Goal: Task Accomplishment & Management: Use online tool/utility

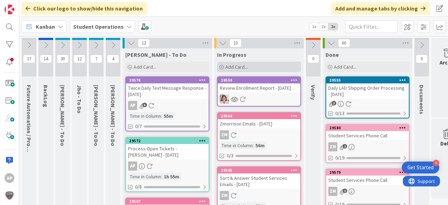
click at [240, 66] on span "Add Card..." at bounding box center [236, 67] width 22 height 6
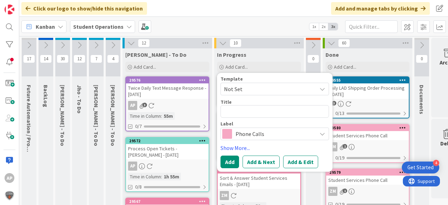
click at [254, 89] on span "Not Set" at bounding box center [267, 88] width 87 height 9
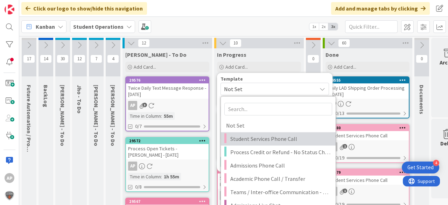
click at [272, 136] on span "Student Services Phone Call" at bounding box center [280, 138] width 100 height 9
type textarea "x"
type textarea "Student Services Phone Call"
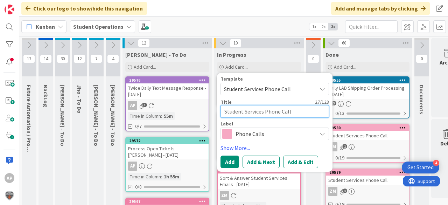
click at [315, 109] on textarea "Student Services Phone Call" at bounding box center [274, 111] width 108 height 13
type textarea "x"
type textarea "Student Services Phone Call"
type textarea "x"
type textarea "Student Services Phone Call -"
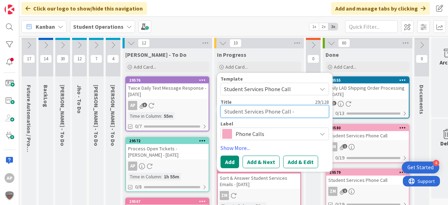
type textarea "x"
type textarea "Student Services Phone Call -"
type textarea "x"
type textarea "Student Services Phone Call - L"
type textarea "x"
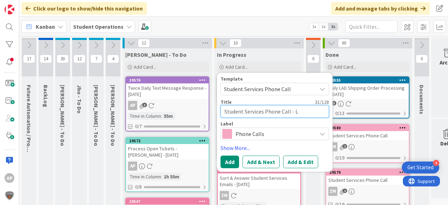
type textarea "Student Services Phone Call - Le"
type textarea "x"
type textarea "Student Services Phone Call - Lea"
type textarea "x"
type textarea "Student Services Phone Call - Lea"
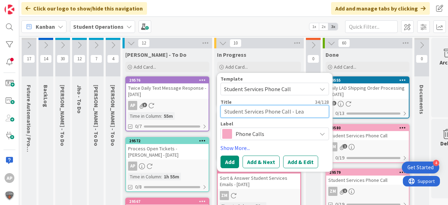
type textarea "x"
type textarea "Student Services Phone Call - [PERSON_NAME]"
type textarea "x"
type textarea "Student Services Phone Call - [PERSON_NAME]"
type textarea "x"
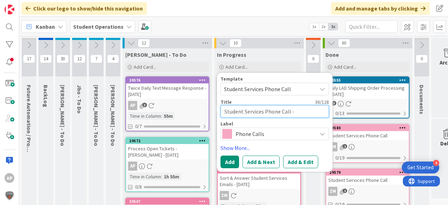
type textarea "Student Services Phone Call - [PERSON_NAME]"
type textarea "x"
type textarea "Student Services Phone Call - [PERSON_NAME]"
type textarea "x"
type textarea "Student Services Phone Call - [PERSON_NAME]"
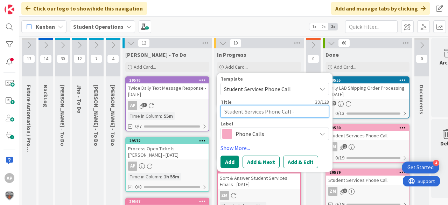
type textarea "x"
type textarea "Student Services Phone Call - [PERSON_NAME]"
type textarea "x"
type textarea "Student Services Phone Call - [PERSON_NAME] ("
type textarea "x"
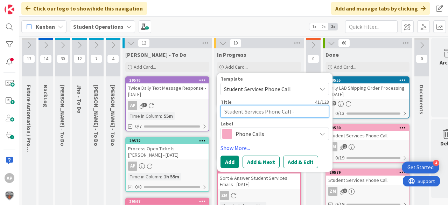
type textarea "Student Services Phone Call - [PERSON_NAME] (1"
type textarea "x"
type textarea "Student Services Phone Call - [PERSON_NAME] (15"
type textarea "x"
type textarea "Student Services Phone Call - [PERSON_NAME] (15"
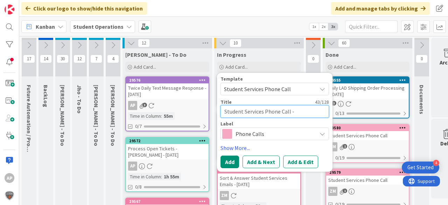
type textarea "x"
type textarea "Student Services Phone Call - [PERSON_NAME] (15 m"
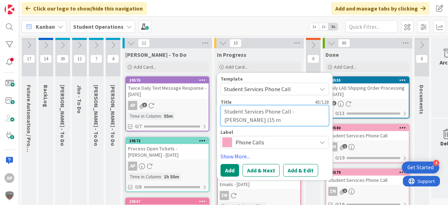
type textarea "x"
type textarea "Student Services Phone Call - [PERSON_NAME] (15 mi"
type textarea "x"
type textarea "Student Services Phone Call - [PERSON_NAME] (15 min"
type textarea "x"
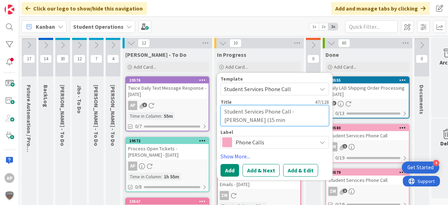
type textarea "Student Services Phone Call - [PERSON_NAME] (15 minu"
type textarea "x"
type textarea "Student Services Phone Call - [PERSON_NAME] (15 minut"
type textarea "x"
type textarea "Student Services Phone Call - [PERSON_NAME] (15 minute"
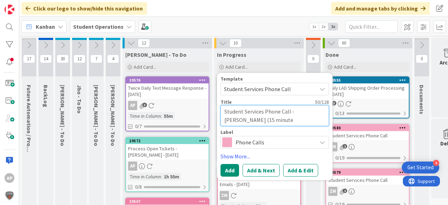
type textarea "x"
type textarea "Student Services Phone Call - [PERSON_NAME] (15 minutes"
type textarea "x"
type textarea "Student Services Phone Call - [PERSON_NAME] (15 minutes)"
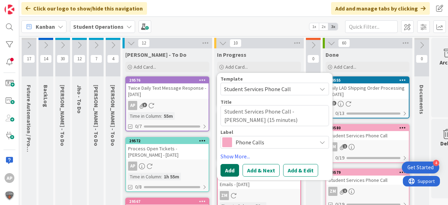
click at [236, 166] on button "Add" at bounding box center [229, 170] width 19 height 13
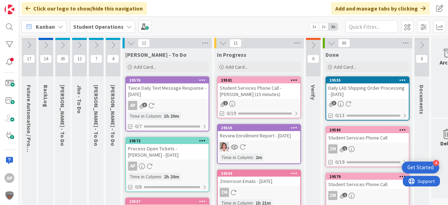
click at [263, 95] on div "Student Services Phone Call - [PERSON_NAME] (15 minutes)" at bounding box center [259, 90] width 83 height 15
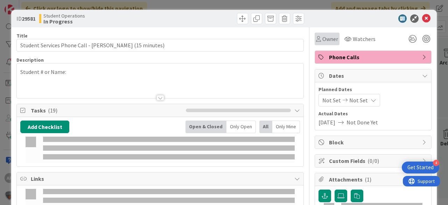
click at [322, 39] on span "Owner" at bounding box center [330, 39] width 16 height 8
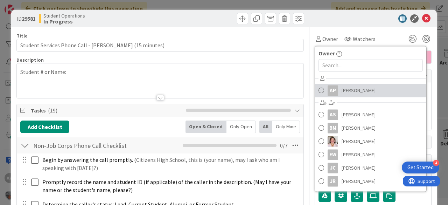
click at [343, 88] on span "[PERSON_NAME]" at bounding box center [358, 90] width 34 height 10
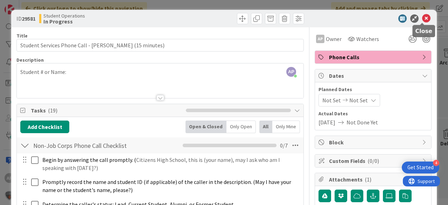
click at [422, 16] on icon at bounding box center [426, 18] width 8 height 8
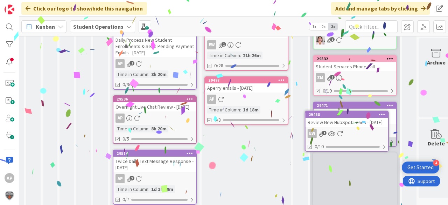
scroll to position [399, 18]
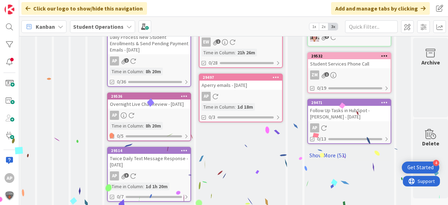
click at [334, 152] on link "Show More (53)" at bounding box center [349, 154] width 84 height 11
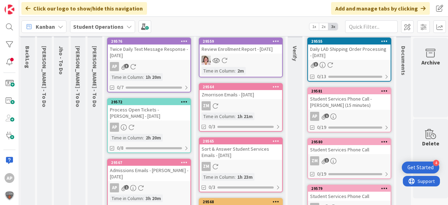
scroll to position [0, 18]
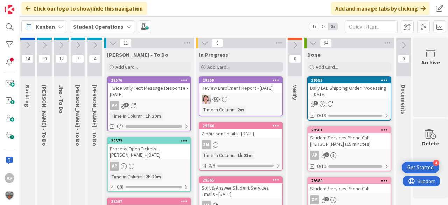
click at [216, 67] on span "Add Card..." at bounding box center [218, 67] width 22 height 6
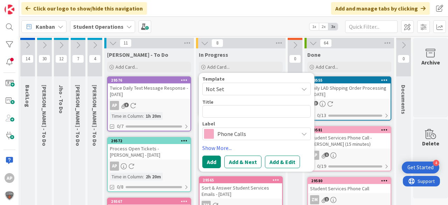
click at [234, 91] on span "Not Set" at bounding box center [249, 88] width 87 height 9
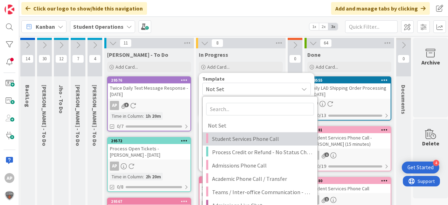
click at [267, 136] on span "Student Services Phone Call" at bounding box center [262, 138] width 100 height 9
type textarea "x"
type textarea "Student Services Phone Call"
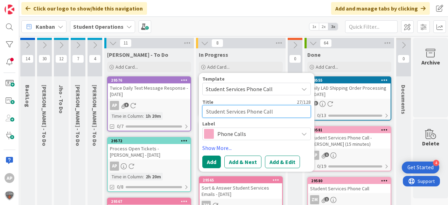
click at [277, 111] on textarea "Student Services Phone Call" at bounding box center [256, 111] width 108 height 13
type textarea "x"
type textarea "Student Services Phone Call"
type textarea "x"
type textarea "Student Services Phone Call -"
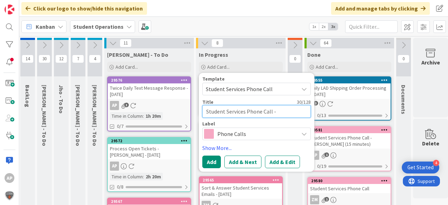
type textarea "x"
type textarea "Student Services Phone Call - L"
type textarea "x"
type textarea "Student Services Phone Call - Le"
type textarea "x"
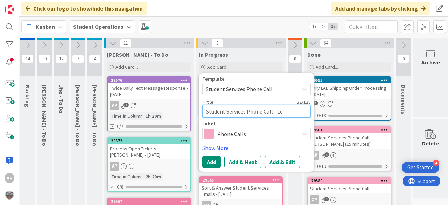
type textarea "Student Services Phone Call - Lea"
type textarea "x"
type textarea "Student Services Phone Call - Lea"
type textarea "x"
type textarea "Student Services Phone Call - [PERSON_NAME]"
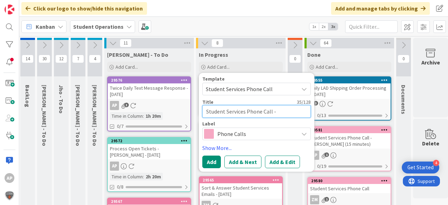
type textarea "x"
type textarea "Student Services Phone Call - [PERSON_NAME]"
type textarea "x"
type textarea "Student Services Phone Call - [PERSON_NAME]"
type textarea "x"
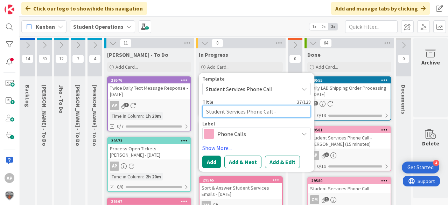
type textarea "Student Services Phone Call - [PERSON_NAME]"
type textarea "x"
type textarea "Student Services Phone Call - [PERSON_NAME]"
type textarea "x"
type textarea "Student Services Phone Call - [PERSON_NAME]"
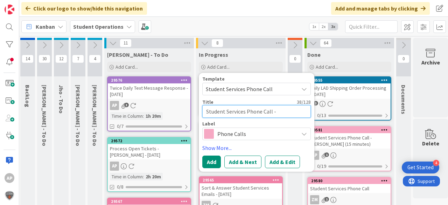
type textarea "x"
type textarea "Student Services Phone Call - [PERSON_NAME]"
type textarea "x"
type textarea "Student Services Phone Call - [PERSON_NAME]"
type textarea "x"
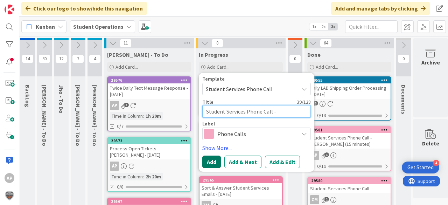
type textarea "Student Services Phone Call - [PERSON_NAME]"
click at [212, 162] on button "Add" at bounding box center [211, 161] width 19 height 13
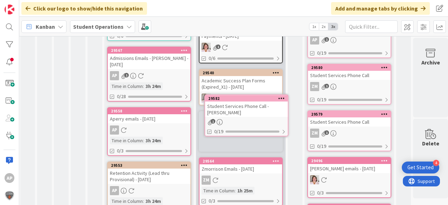
scroll to position [146, 18]
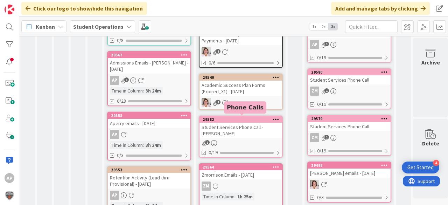
click at [260, 125] on div "Student Services Phone Call - [PERSON_NAME]" at bounding box center [240, 129] width 83 height 15
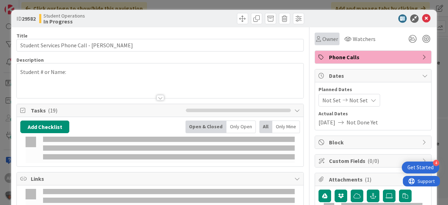
click at [322, 35] on span "Owner" at bounding box center [330, 39] width 16 height 8
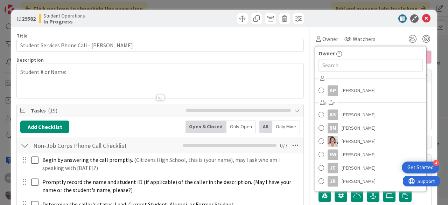
click at [351, 87] on span "[PERSON_NAME]" at bounding box center [358, 90] width 34 height 10
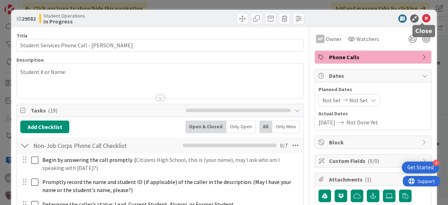
click at [422, 21] on icon at bounding box center [426, 18] width 8 height 8
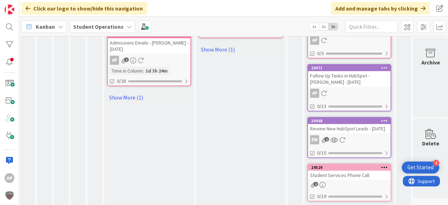
scroll to position [539, 18]
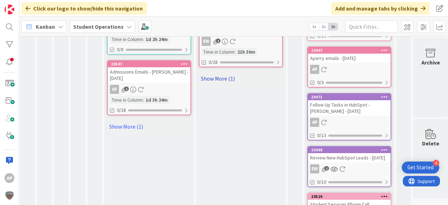
click at [215, 73] on link "Show More (1)" at bounding box center [241, 78] width 84 height 11
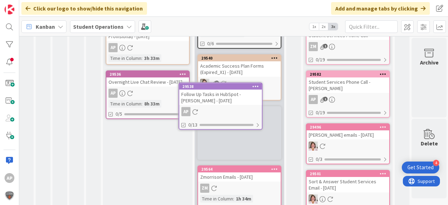
scroll to position [233, 20]
